Goal: Task Accomplishment & Management: Manage account settings

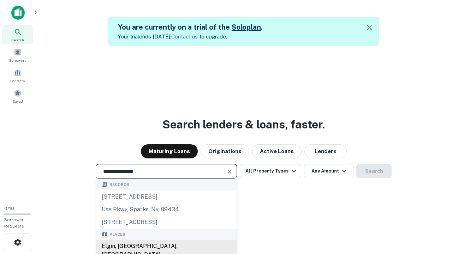
click at [166, 247] on div "Elgin, [GEOGRAPHIC_DATA], [GEOGRAPHIC_DATA]" at bounding box center [166, 250] width 141 height 21
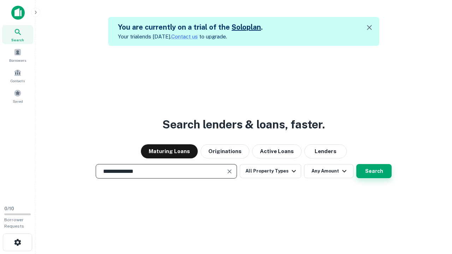
type input "**********"
click at [356, 164] on button "Search" at bounding box center [373, 171] width 35 height 14
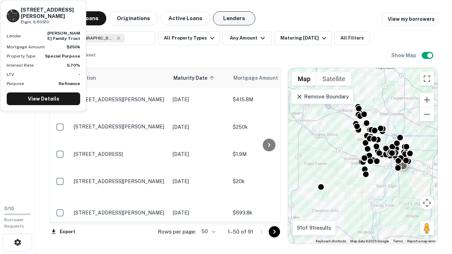
click at [234, 18] on button "Lenders" at bounding box center [234, 18] width 42 height 14
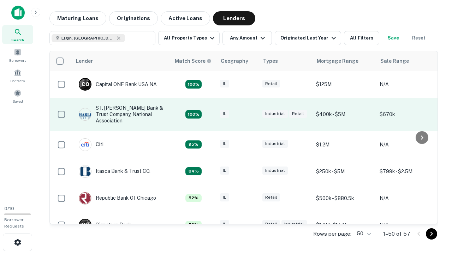
click at [251, 114] on div "IL" at bounding box center [237, 115] width 35 height 10
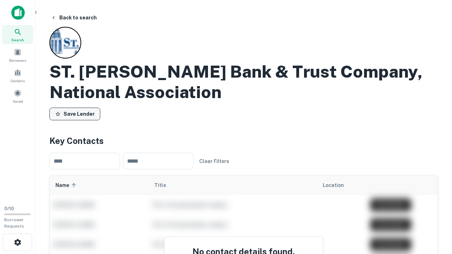
click at [75, 114] on button "Save Lender" at bounding box center [74, 114] width 51 height 13
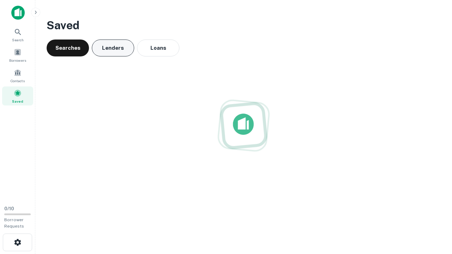
click at [113, 48] on button "Lenders" at bounding box center [113, 48] width 42 height 17
